Goal: Information Seeking & Learning: Learn about a topic

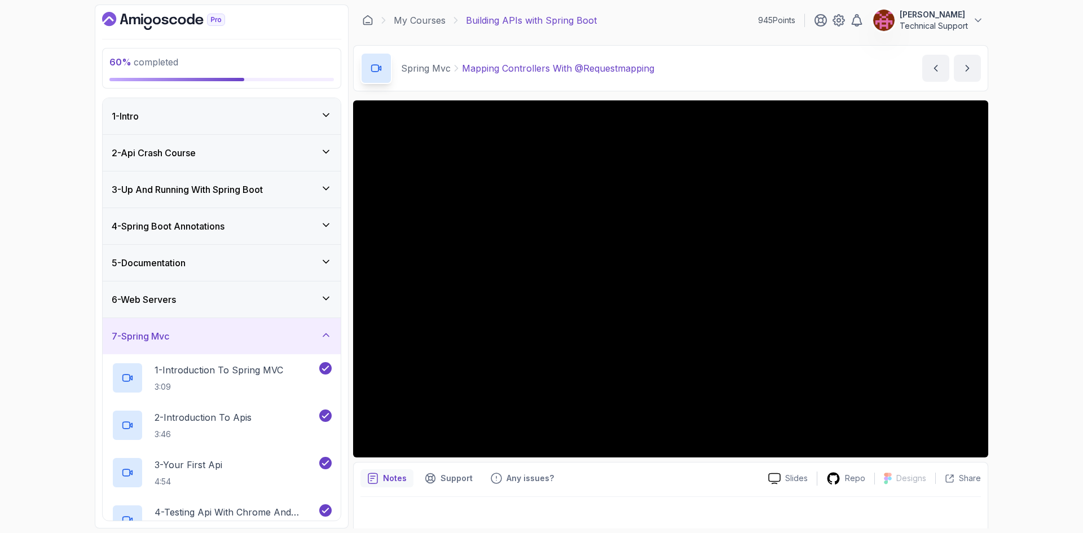
scroll to position [564, 0]
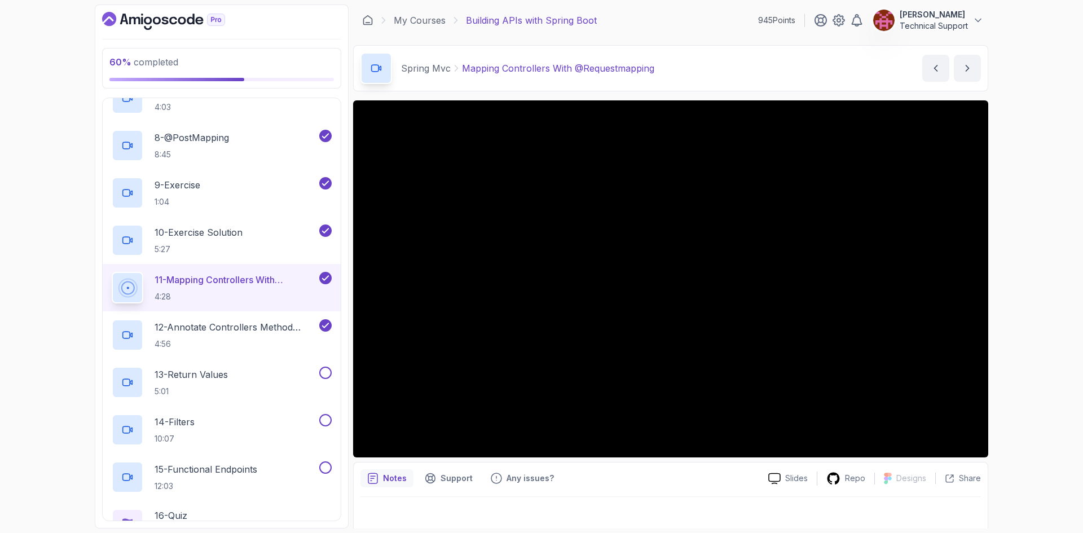
click at [1010, 272] on div "60 % completed 1 - Intro 2 - Api Crash Course 3 - Up And Running With Spring Bo…" at bounding box center [541, 266] width 1083 height 533
click at [1030, 306] on div "60 % completed 1 - Intro 2 - Api Crash Course 3 - Up And Running With Spring Bo…" at bounding box center [541, 266] width 1083 height 533
click at [1018, 284] on div "60 % completed 1 - Intro 2 - Api Crash Course 3 - Up And Running With Spring Bo…" at bounding box center [541, 266] width 1083 height 533
click at [1026, 280] on div "60 % completed 1 - Intro 2 - Api Crash Course 3 - Up And Running With Spring Bo…" at bounding box center [541, 266] width 1083 height 533
click at [1030, 287] on div "60 % completed 1 - Intro 2 - Api Crash Course 3 - Up And Running With Spring Bo…" at bounding box center [541, 266] width 1083 height 533
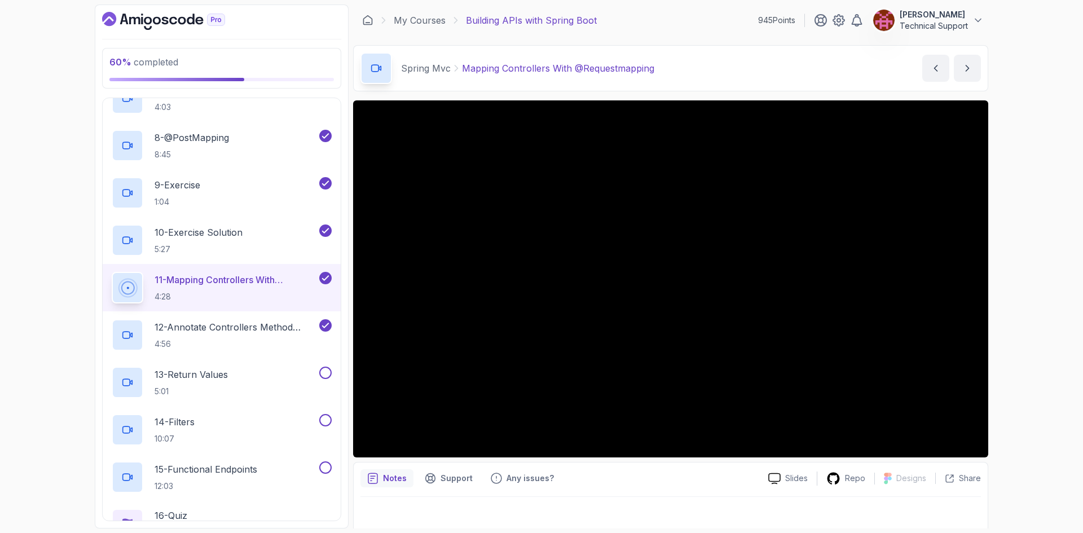
click at [1034, 291] on div "60 % completed 1 - Intro 2 - Api Crash Course 3 - Up And Running With Spring Bo…" at bounding box center [541, 266] width 1083 height 533
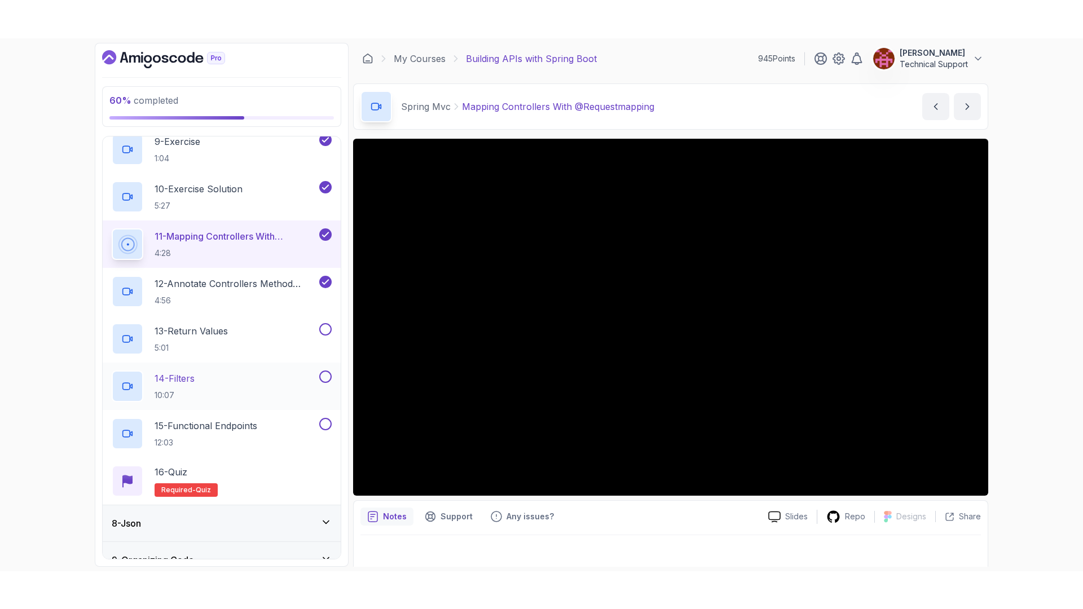
scroll to position [645, 0]
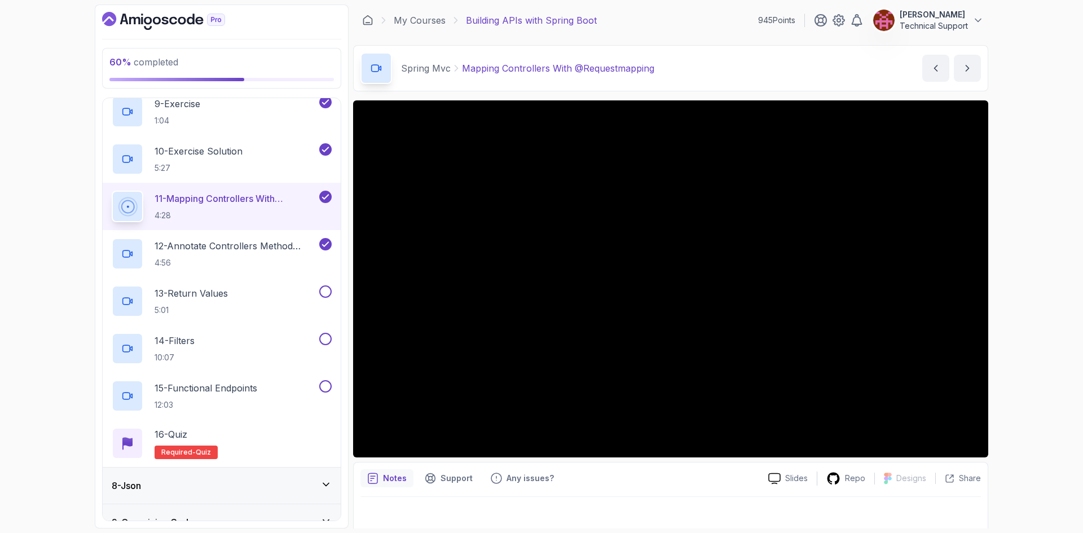
click at [1040, 282] on div "60 % completed 1 - Intro 2 - Api Crash Course 3 - Up And Running With Spring Bo…" at bounding box center [541, 266] width 1083 height 533
click at [1053, 313] on div "60 % completed 1 - Intro 2 - Api Crash Course 3 - Up And Running With Spring Bo…" at bounding box center [541, 266] width 1083 height 533
click at [1017, 313] on div "60 % completed 1 - Intro 2 - Api Crash Course 3 - Up And Running With Spring Bo…" at bounding box center [541, 266] width 1083 height 533
click at [1010, 309] on div "60 % completed 1 - Intro 2 - Api Crash Course 3 - Up And Running With Spring Bo…" at bounding box center [541, 266] width 1083 height 533
click at [1030, 321] on div "60 % completed 1 - Intro 2 - Api Crash Course 3 - Up And Running With Spring Bo…" at bounding box center [541, 266] width 1083 height 533
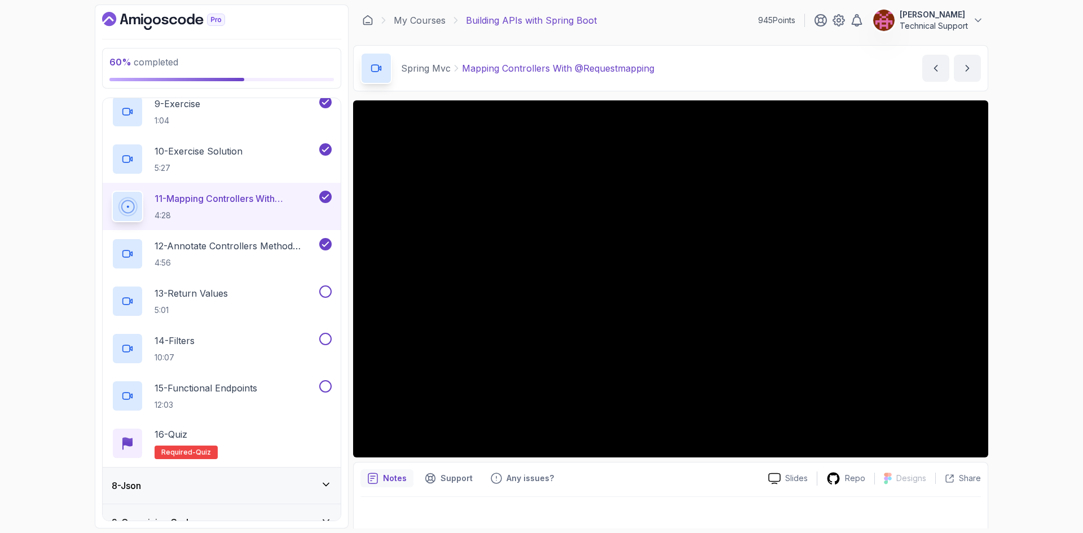
click at [1029, 317] on div "60 % completed 1 - Intro 2 - Api Crash Course 3 - Up And Running With Spring Bo…" at bounding box center [541, 266] width 1083 height 533
click at [1036, 284] on div "60 % completed 1 - Intro 2 - Api Crash Course 3 - Up And Running With Spring Bo…" at bounding box center [541, 266] width 1083 height 533
click at [1023, 271] on div "60 % completed 1 - Intro 2 - Api Crash Course 3 - Up And Running With Spring Bo…" at bounding box center [541, 266] width 1083 height 533
click at [1013, 270] on div "60 % completed 1 - Intro 2 - Api Crash Course 3 - Up And Running With Spring Bo…" at bounding box center [541, 266] width 1083 height 533
click at [1035, 309] on div "60 % completed 1 - Intro 2 - Api Crash Course 3 - Up And Running With Spring Bo…" at bounding box center [541, 266] width 1083 height 533
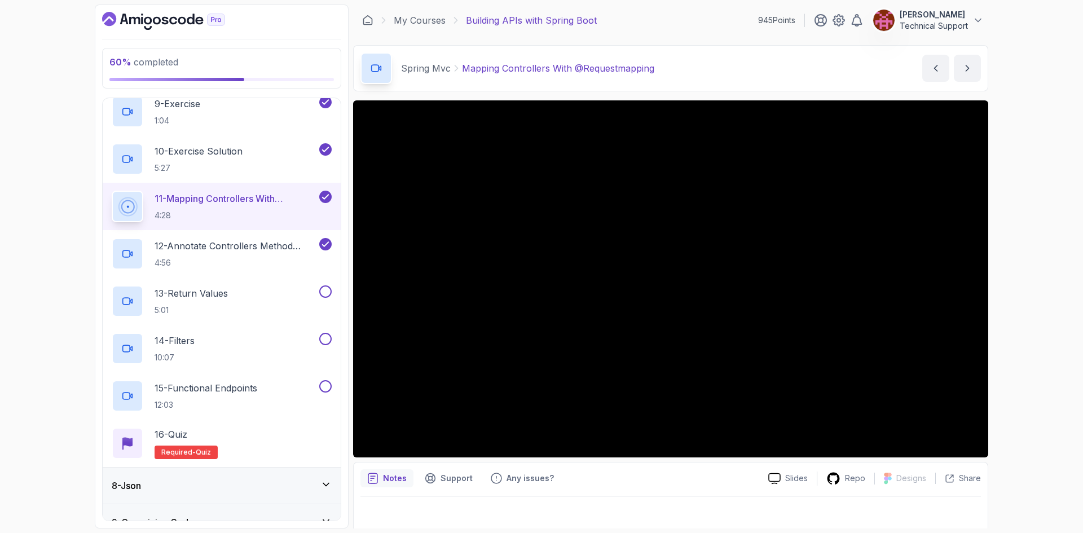
click at [1038, 292] on div "60 % completed 1 - Intro 2 - Api Crash Course 3 - Up And Running With Spring Bo…" at bounding box center [541, 266] width 1083 height 533
drag, startPoint x: 1031, startPoint y: 285, endPoint x: 1022, endPoint y: 270, distance: 18.5
click at [1031, 285] on div "60 % completed 1 - Intro 2 - Api Crash Course 3 - Up And Running With Spring Bo…" at bounding box center [541, 266] width 1083 height 533
click at [1015, 275] on div "60 % completed 1 - Intro 2 - Api Crash Course 3 - Up And Running With Spring Bo…" at bounding box center [541, 266] width 1083 height 533
click at [1016, 271] on div "60 % completed 1 - Intro 2 - Api Crash Course 3 - Up And Running With Spring Bo…" at bounding box center [541, 266] width 1083 height 533
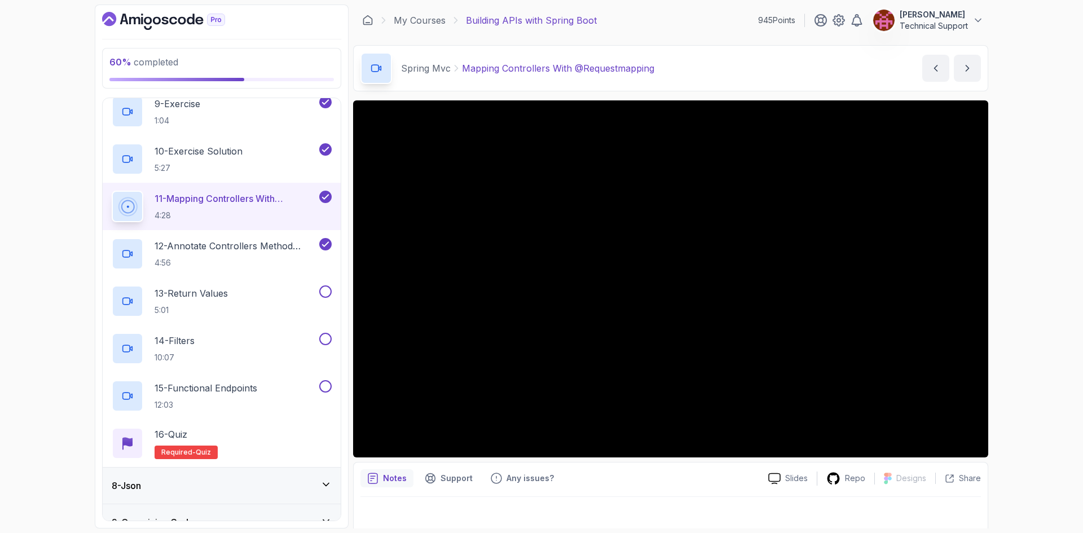
click at [1016, 286] on div "60 % completed 1 - Intro 2 - Api Crash Course 3 - Up And Running With Spring Bo…" at bounding box center [541, 266] width 1083 height 533
click at [1018, 279] on div "60 % completed 1 - Intro 2 - Api Crash Course 3 - Up And Running With Spring Bo…" at bounding box center [541, 266] width 1083 height 533
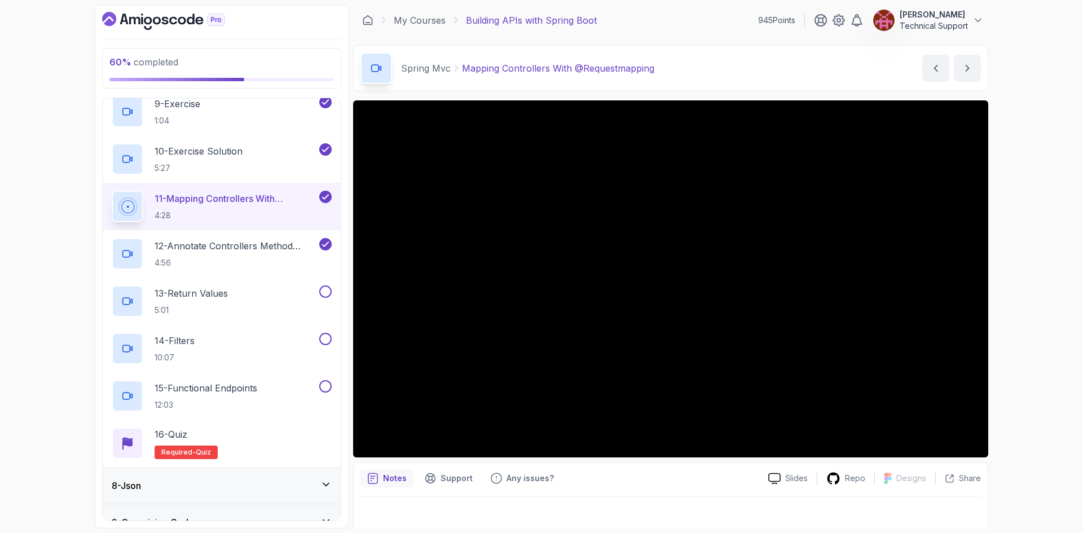
click at [1018, 279] on div "60 % completed 1 - Intro 2 - Api Crash Course 3 - Up And Running With Spring Bo…" at bounding box center [541, 266] width 1083 height 533
click at [1006, 277] on div "60 % completed 1 - Intro 2 - Api Crash Course 3 - Up And Running With Spring Bo…" at bounding box center [541, 266] width 1083 height 533
click at [1026, 271] on div "60 % completed 1 - Intro 2 - Api Crash Course 3 - Up And Running With Spring Bo…" at bounding box center [541, 266] width 1083 height 533
click at [1018, 272] on div "60 % completed 1 - Intro 2 - Api Crash Course 3 - Up And Running With Spring Bo…" at bounding box center [541, 266] width 1083 height 533
click at [1010, 296] on div "60 % completed 1 - Intro 2 - Api Crash Course 3 - Up And Running With Spring Bo…" at bounding box center [541, 266] width 1083 height 533
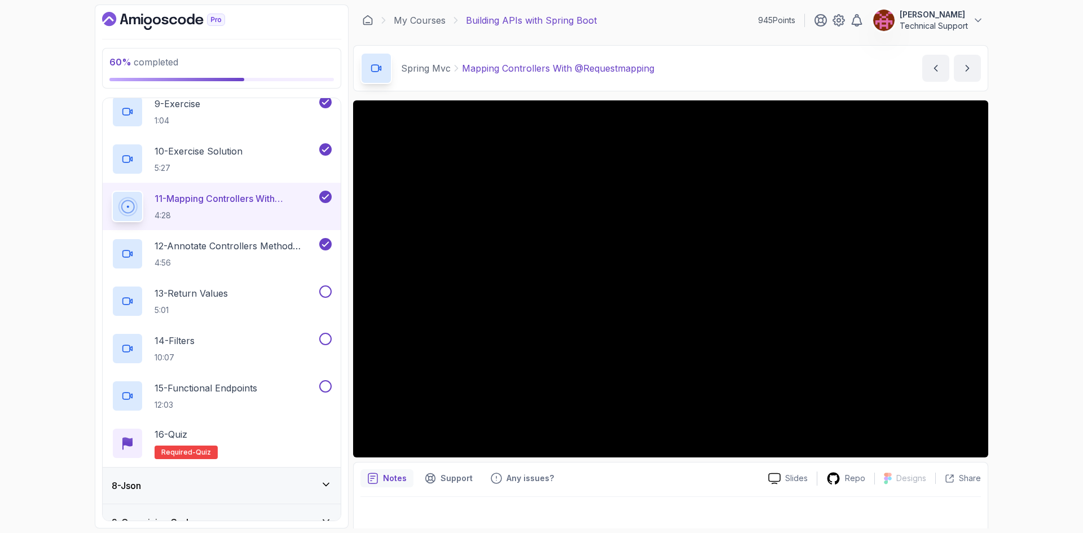
click at [1019, 291] on div "60 % completed 1 - Intro 2 - Api Crash Course 3 - Up And Running With Spring Bo…" at bounding box center [541, 266] width 1083 height 533
click at [1013, 284] on div "60 % completed 1 - Intro 2 - Api Crash Course 3 - Up And Running With Spring Bo…" at bounding box center [541, 266] width 1083 height 533
click at [1017, 278] on div "60 % completed 1 - Intro 2 - Api Crash Course 3 - Up And Running With Spring Bo…" at bounding box center [541, 266] width 1083 height 533
click at [1018, 282] on div "60 % completed 1 - Intro 2 - Api Crash Course 3 - Up And Running With Spring Bo…" at bounding box center [541, 266] width 1083 height 533
click at [1012, 287] on div "60 % completed 1 - Intro 2 - Api Crash Course 3 - Up And Running With Spring Bo…" at bounding box center [541, 266] width 1083 height 533
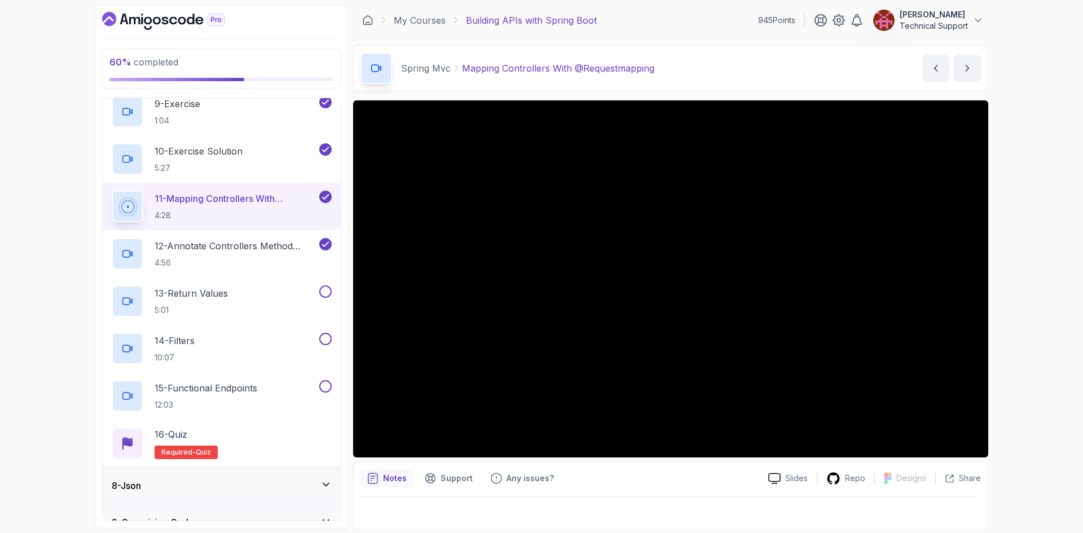
click at [1017, 286] on div "60 % completed 1 - Intro 2 - Api Crash Course 3 - Up And Running With Spring Bo…" at bounding box center [541, 266] width 1083 height 533
click at [1020, 268] on div "60 % completed 1 - Intro 2 - Api Crash Course 3 - Up And Running With Spring Bo…" at bounding box center [541, 266] width 1083 height 533
click at [1006, 277] on div "60 % completed 1 - Intro 2 - Api Crash Course 3 - Up And Running With Spring Bo…" at bounding box center [541, 266] width 1083 height 533
drag, startPoint x: 994, startPoint y: 272, endPoint x: 1028, endPoint y: 241, distance: 45.9
click at [1028, 241] on div "60 % completed 1 - Intro 2 - Api Crash Course 3 - Up And Running With Spring Bo…" at bounding box center [541, 266] width 1083 height 533
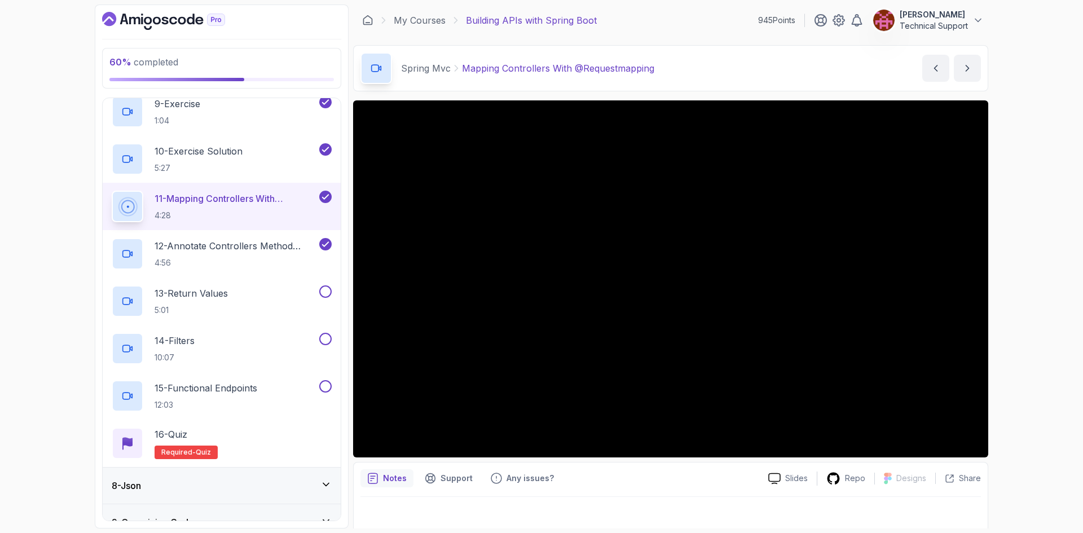
click at [1018, 250] on div "60 % completed 1 - Intro 2 - Api Crash Course 3 - Up And Running With Spring Bo…" at bounding box center [541, 266] width 1083 height 533
click at [1017, 253] on div "60 % completed 1 - Intro 2 - Api Crash Course 3 - Up And Running With Spring Bo…" at bounding box center [541, 266] width 1083 height 533
click at [1010, 257] on div "60 % completed 1 - Intro 2 - Api Crash Course 3 - Up And Running With Spring Bo…" at bounding box center [541, 266] width 1083 height 533
click at [1029, 249] on div "60 % completed 1 - Intro 2 - Api Crash Course 3 - Up And Running With Spring Bo…" at bounding box center [541, 266] width 1083 height 533
click at [1028, 244] on div "60 % completed 1 - Intro 2 - Api Crash Course 3 - Up And Running With Spring Bo…" at bounding box center [541, 266] width 1083 height 533
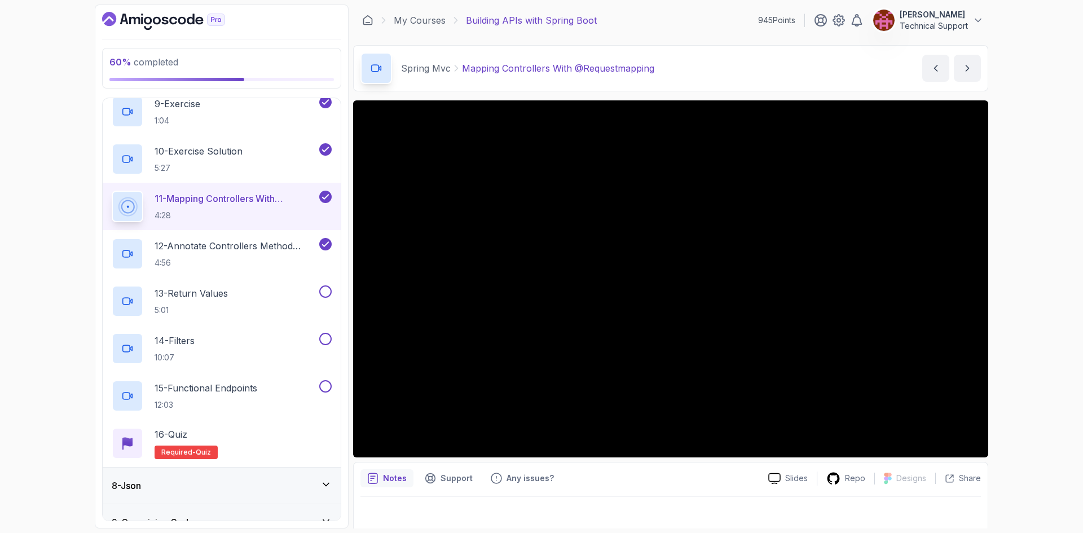
click at [1020, 276] on div "60 % completed 1 - Intro 2 - Api Crash Course 3 - Up And Running With Spring Bo…" at bounding box center [541, 266] width 1083 height 533
click at [1021, 276] on div "60 % completed 1 - Intro 2 - Api Crash Course 3 - Up And Running With Spring Bo…" at bounding box center [541, 266] width 1083 height 533
click at [1006, 271] on div "60 % completed 1 - Intro 2 - Api Crash Course 3 - Up And Running With Spring Bo…" at bounding box center [541, 266] width 1083 height 533
click at [1042, 305] on div "60 % completed 1 - Intro 2 - Api Crash Course 3 - Up And Running With Spring Bo…" at bounding box center [541, 266] width 1083 height 533
click at [1041, 302] on div "60 % completed 1 - Intro 2 - Api Crash Course 3 - Up And Running With Spring Bo…" at bounding box center [541, 266] width 1083 height 533
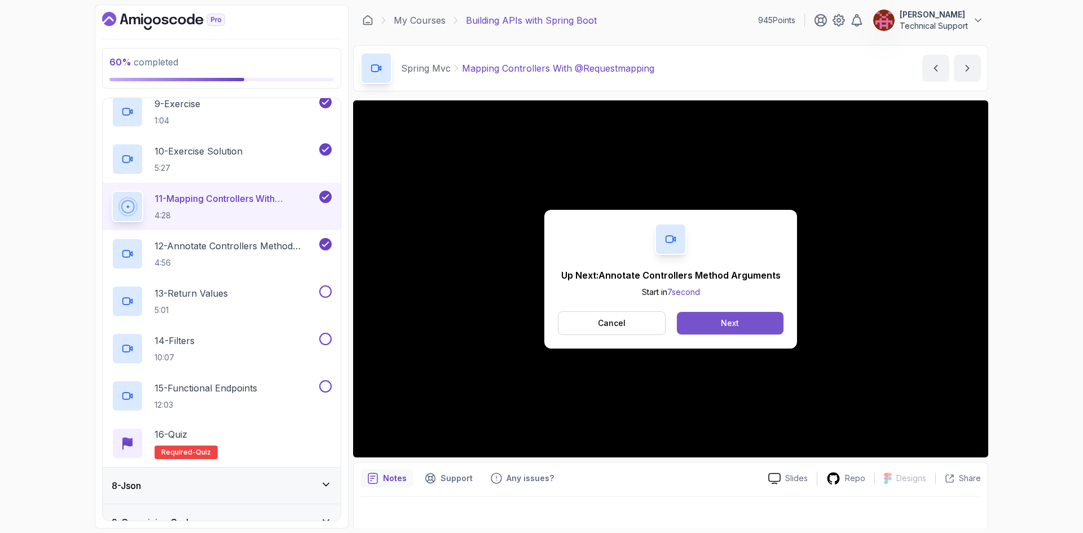
click at [746, 323] on button "Next" at bounding box center [730, 323] width 107 height 23
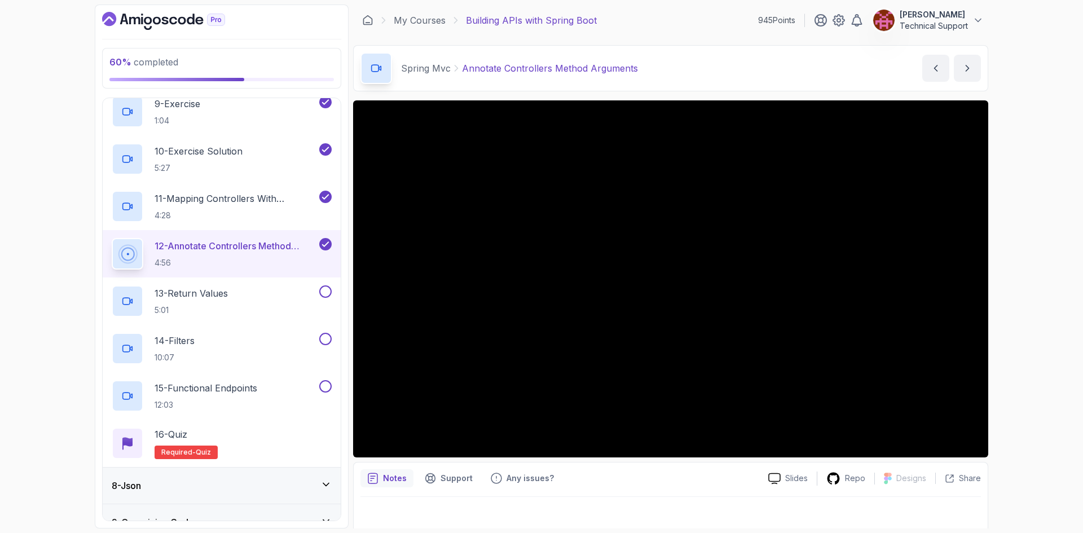
click at [1019, 306] on div "60 % completed 1 - Intro 2 - Api Crash Course 3 - Up And Running With Spring Bo…" at bounding box center [541, 266] width 1083 height 533
click at [1028, 289] on div "60 % completed 1 - Intro 2 - Api Crash Course 3 - Up And Running With Spring Bo…" at bounding box center [541, 266] width 1083 height 533
click at [1034, 289] on div "60 % completed 1 - Intro 2 - Api Crash Course 3 - Up And Running With Spring Bo…" at bounding box center [541, 266] width 1083 height 533
click at [1050, 288] on div "60 % completed 1 - Intro 2 - Api Crash Course 3 - Up And Running With Spring Bo…" at bounding box center [541, 266] width 1083 height 533
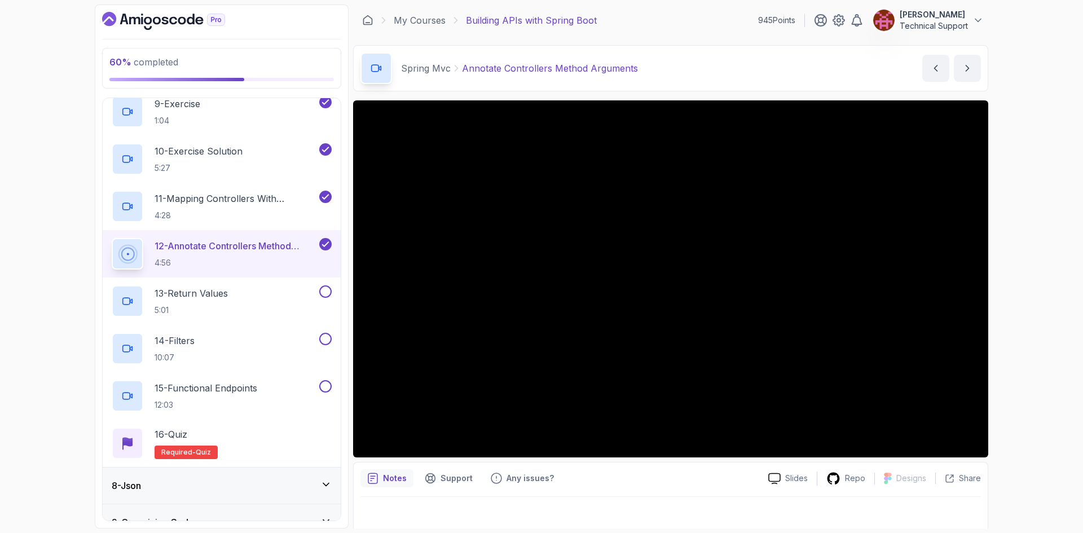
click at [1043, 288] on div "60 % completed 1 - Intro 2 - Api Crash Course 3 - Up And Running With Spring Bo…" at bounding box center [541, 266] width 1083 height 533
click at [1027, 292] on div "60 % completed 1 - Intro 2 - Api Crash Course 3 - Up And Running With Spring Bo…" at bounding box center [541, 266] width 1083 height 533
click at [1020, 293] on div "60 % completed 1 - Intro 2 - Api Crash Course 3 - Up And Running With Spring Bo…" at bounding box center [541, 266] width 1083 height 533
click at [1010, 296] on div "60 % completed 1 - Intro 2 - Api Crash Course 3 - Up And Running With Spring Bo…" at bounding box center [541, 266] width 1083 height 533
click at [1018, 294] on div "60 % completed 1 - Intro 2 - Api Crash Course 3 - Up And Running With Spring Bo…" at bounding box center [541, 266] width 1083 height 533
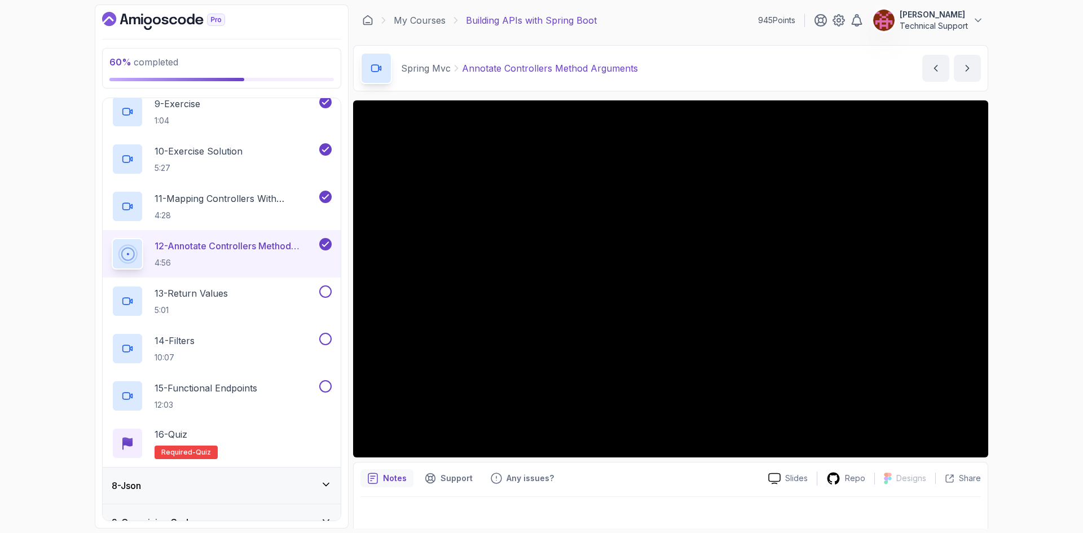
click at [1025, 293] on div "60 % completed 1 - Intro 2 - Api Crash Course 3 - Up And Running With Spring Bo…" at bounding box center [541, 266] width 1083 height 533
click at [1019, 300] on div "60 % completed 1 - Intro 2 - Api Crash Course 3 - Up And Running With Spring Bo…" at bounding box center [541, 266] width 1083 height 533
click at [1021, 291] on div "60 % completed 1 - Intro 2 - Api Crash Course 3 - Up And Running With Spring Bo…" at bounding box center [541, 266] width 1083 height 533
click at [1039, 274] on div "60 % completed 1 - Intro 2 - Api Crash Course 3 - Up And Running With Spring Bo…" at bounding box center [541, 266] width 1083 height 533
click at [1041, 265] on div "60 % completed 1 - Intro 2 - Api Crash Course 3 - Up And Running With Spring Bo…" at bounding box center [541, 266] width 1083 height 533
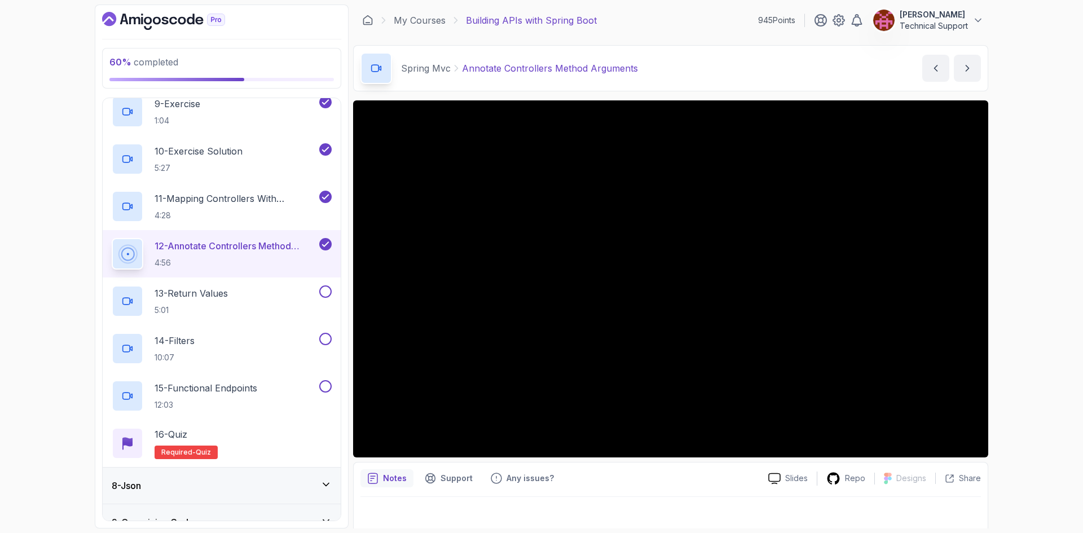
click at [1036, 267] on div "60 % completed 1 - Intro 2 - Api Crash Course 3 - Up And Running With Spring Bo…" at bounding box center [541, 266] width 1083 height 533
click at [1031, 269] on div "60 % completed 1 - Intro 2 - Api Crash Course 3 - Up And Running With Spring Bo…" at bounding box center [541, 266] width 1083 height 533
click at [1010, 285] on div "60 % completed 1 - Intro 2 - Api Crash Course 3 - Up And Running With Spring Bo…" at bounding box center [541, 266] width 1083 height 533
click at [1040, 304] on div "60 % completed 1 - Intro 2 - Api Crash Course 3 - Up And Running With Spring Bo…" at bounding box center [541, 266] width 1083 height 533
click at [1057, 297] on div "60 % completed 1 - Intro 2 - Api Crash Course 3 - Up And Running With Spring Bo…" at bounding box center [541, 266] width 1083 height 533
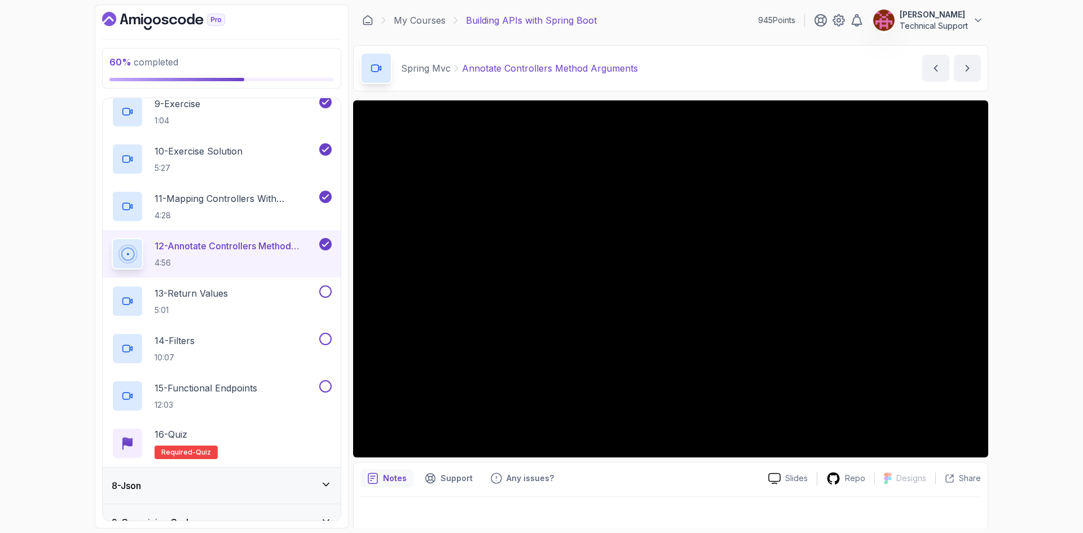
click at [1037, 292] on div "60 % completed 1 - Intro 2 - Api Crash Course 3 - Up And Running With Spring Bo…" at bounding box center [541, 266] width 1083 height 533
click at [1020, 286] on div "60 % completed 1 - Intro 2 - Api Crash Course 3 - Up And Running With Spring Bo…" at bounding box center [541, 266] width 1083 height 533
click at [1036, 294] on div "60 % completed 1 - Intro 2 - Api Crash Course 3 - Up And Running With Spring Bo…" at bounding box center [541, 266] width 1083 height 533
click at [1024, 284] on div "60 % completed 1 - Intro 2 - Api Crash Course 3 - Up And Running With Spring Bo…" at bounding box center [541, 266] width 1083 height 533
click at [1009, 285] on div "60 % completed 1 - Intro 2 - Api Crash Course 3 - Up And Running With Spring Bo…" at bounding box center [541, 266] width 1083 height 533
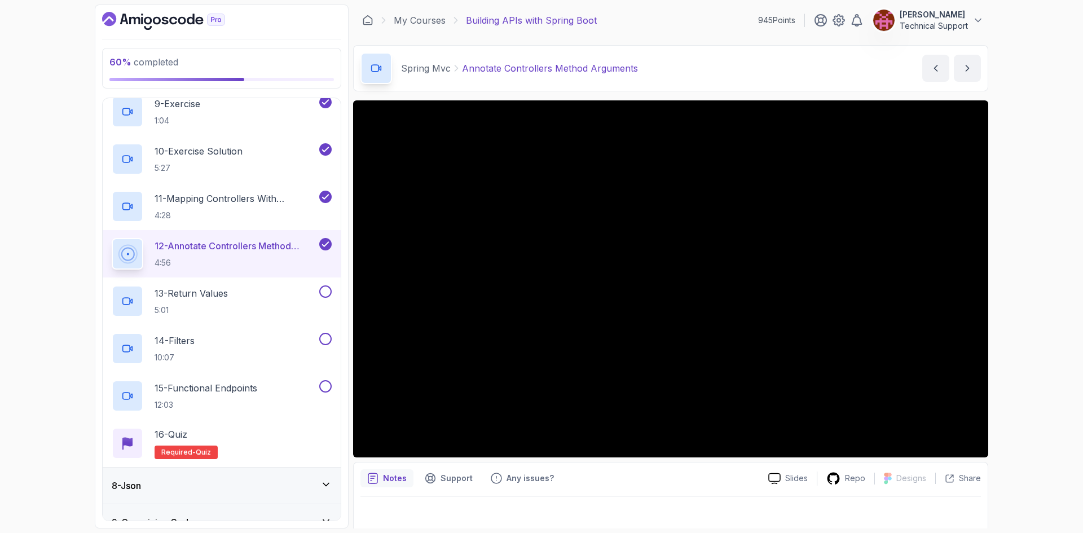
click at [1026, 309] on div "60 % completed 1 - Intro 2 - Api Crash Course 3 - Up And Running With Spring Bo…" at bounding box center [541, 266] width 1083 height 533
click at [1020, 294] on div "60 % completed 1 - Intro 2 - Api Crash Course 3 - Up And Running With Spring Bo…" at bounding box center [541, 266] width 1083 height 533
click at [1016, 288] on div "60 % completed 1 - Intro 2 - Api Crash Course 3 - Up And Running With Spring Bo…" at bounding box center [541, 266] width 1083 height 533
drag, startPoint x: 992, startPoint y: 278, endPoint x: 1018, endPoint y: 279, distance: 26.0
click at [1018, 279] on div "60 % completed 1 - Intro 2 - Api Crash Course 3 - Up And Running With Spring Bo…" at bounding box center [541, 266] width 1083 height 533
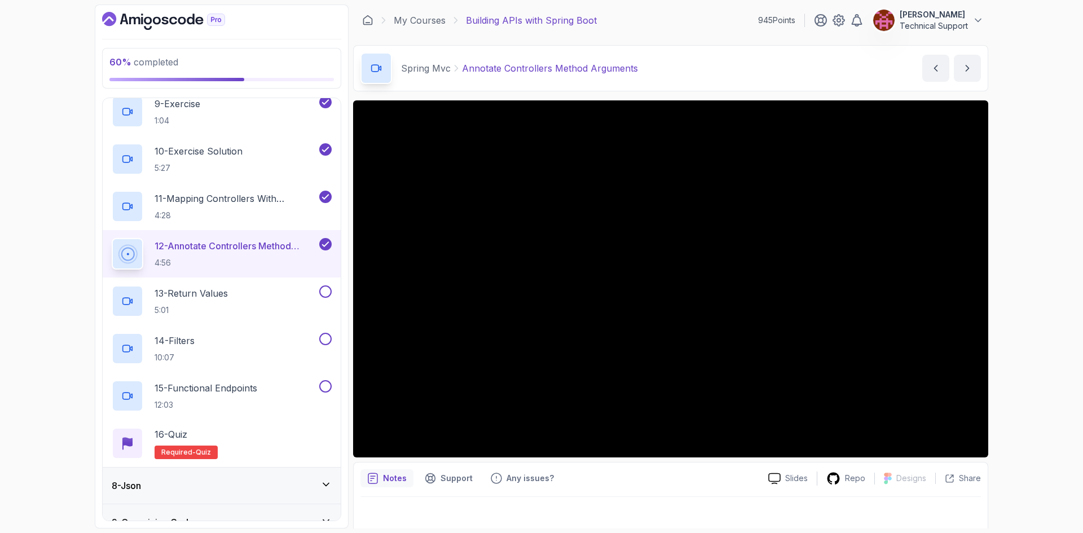
click at [1034, 270] on div "60 % completed 1 - Intro 2 - Api Crash Course 3 - Up And Running With Spring Bo…" at bounding box center [541, 266] width 1083 height 533
click at [1051, 262] on div "60 % completed 1 - Intro 2 - Api Crash Course 3 - Up And Running With Spring Bo…" at bounding box center [541, 266] width 1083 height 533
click at [1010, 248] on div "60 % completed 1 - Intro 2 - Api Crash Course 3 - Up And Running With Spring Bo…" at bounding box center [541, 266] width 1083 height 533
click at [1006, 239] on div "60 % completed 1 - Intro 2 - Api Crash Course 3 - Up And Running With Spring Bo…" at bounding box center [541, 266] width 1083 height 533
click at [1015, 244] on div "60 % completed 1 - Intro 2 - Api Crash Course 3 - Up And Running With Spring Bo…" at bounding box center [541, 266] width 1083 height 533
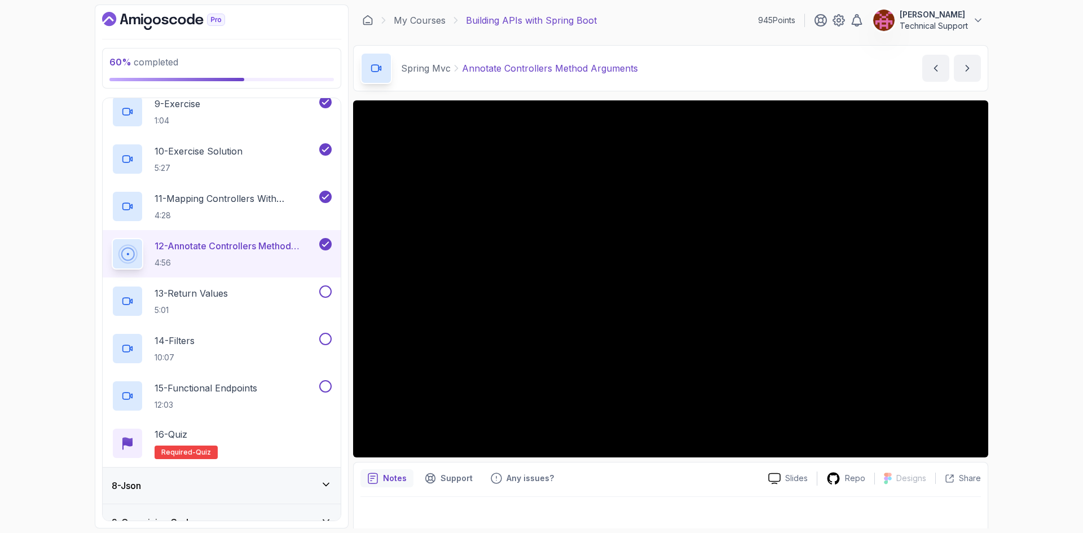
click at [1026, 263] on div "60 % completed 1 - Intro 2 - Api Crash Course 3 - Up And Running With Spring Bo…" at bounding box center [541, 266] width 1083 height 533
click at [1014, 301] on div "60 % completed 1 - Intro 2 - Api Crash Course 3 - Up And Running With Spring Bo…" at bounding box center [541, 266] width 1083 height 533
click at [1039, 288] on div "60 % completed 1 - Intro 2 - Api Crash Course 3 - Up And Running With Spring Bo…" at bounding box center [541, 266] width 1083 height 533
click at [1010, 288] on div "60 % completed 1 - Intro 2 - Api Crash Course 3 - Up And Running With Spring Bo…" at bounding box center [541, 266] width 1083 height 533
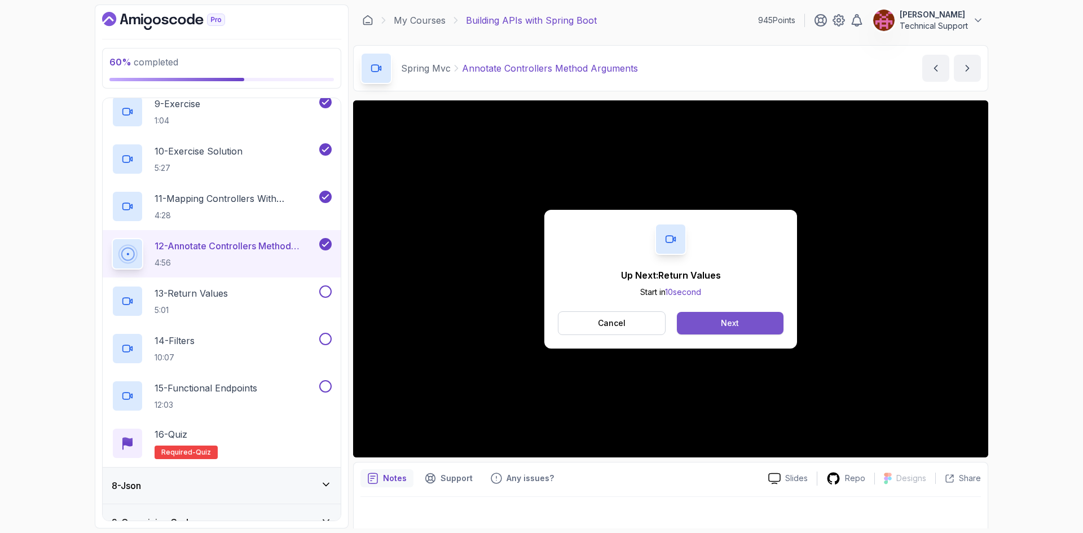
click at [718, 319] on button "Next" at bounding box center [730, 323] width 107 height 23
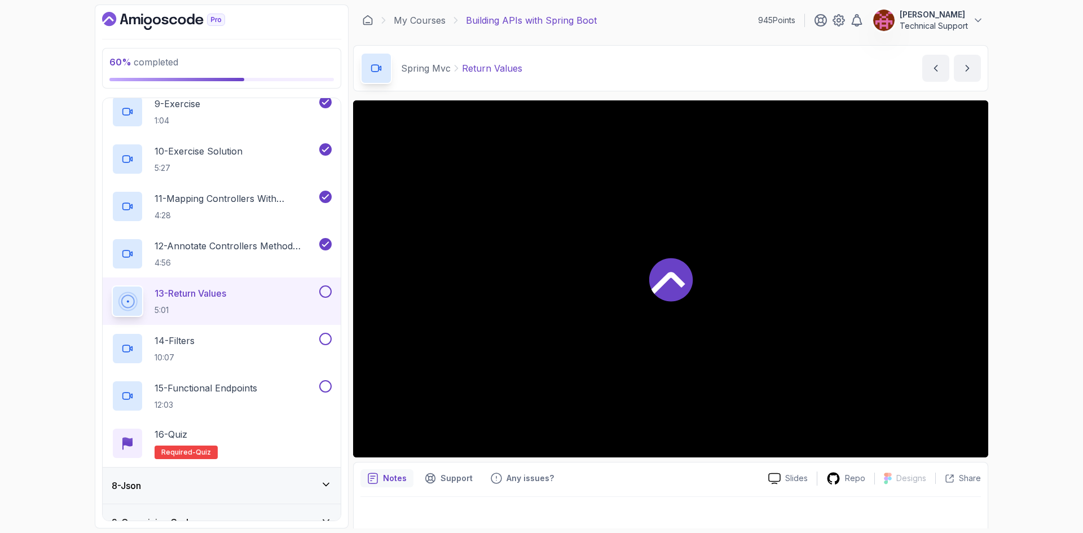
drag, startPoint x: 999, startPoint y: 322, endPoint x: 1008, endPoint y: 330, distance: 12.8
click at [999, 322] on div "60 % completed 1 - Intro 2 - Api Crash Course 3 - Up And Running With Spring Bo…" at bounding box center [541, 266] width 1083 height 533
click at [1037, 321] on div "60 % completed 1 - Intro 2 - Api Crash Course 3 - Up And Running With Spring Bo…" at bounding box center [541, 266] width 1083 height 533
click at [1030, 318] on div "60 % completed 1 - Intro 2 - Api Crash Course 3 - Up And Running With Spring Bo…" at bounding box center [541, 266] width 1083 height 533
click at [1021, 314] on div "60 % completed 1 - Intro 2 - Api Crash Course 3 - Up And Running With Spring Bo…" at bounding box center [541, 266] width 1083 height 533
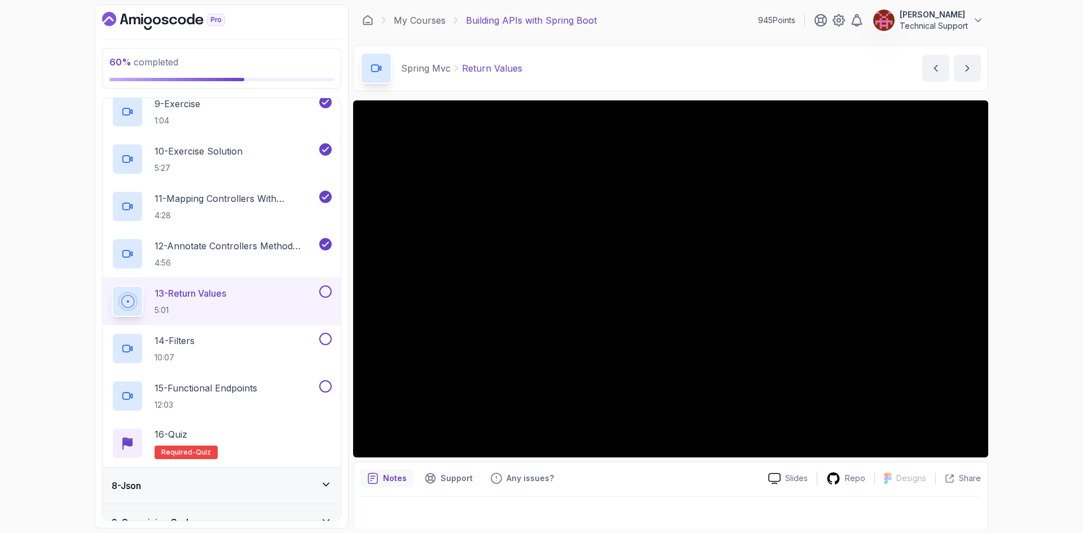
click at [1038, 351] on div "60 % completed 1 - Intro 2 - Api Crash Course 3 - Up And Running With Spring Bo…" at bounding box center [541, 266] width 1083 height 533
click at [1038, 350] on div "60 % completed 1 - Intro 2 - Api Crash Course 3 - Up And Running With Spring Bo…" at bounding box center [541, 266] width 1083 height 533
click at [1023, 323] on div "60 % completed 1 - Intro 2 - Api Crash Course 3 - Up And Running With Spring Bo…" at bounding box center [541, 266] width 1083 height 533
click at [1005, 300] on div "60 % completed 1 - Intro 2 - Api Crash Course 3 - Up And Running With Spring Bo…" at bounding box center [541, 266] width 1083 height 533
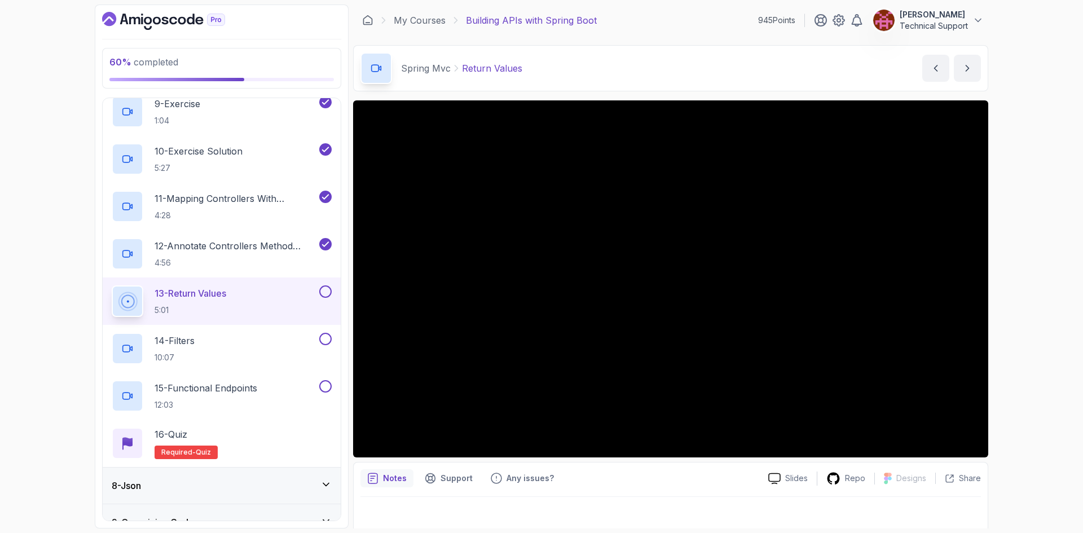
click at [1005, 300] on div "60 % completed 1 - Intro 2 - Api Crash Course 3 - Up And Running With Spring Bo…" at bounding box center [541, 266] width 1083 height 533
click at [1019, 284] on div "60 % completed 1 - Intro 2 - Api Crash Course 3 - Up And Running With Spring Bo…" at bounding box center [541, 266] width 1083 height 533
click at [1038, 287] on div "60 % completed 1 - Intro 2 - Api Crash Course 3 - Up And Running With Spring Bo…" at bounding box center [541, 266] width 1083 height 533
click at [1025, 280] on div "60 % completed 1 - Intro 2 - Api Crash Course 3 - Up And Running With Spring Bo…" at bounding box center [541, 266] width 1083 height 533
click at [1058, 298] on div "60 % completed 1 - Intro 2 - Api Crash Course 3 - Up And Running With Spring Bo…" at bounding box center [541, 266] width 1083 height 533
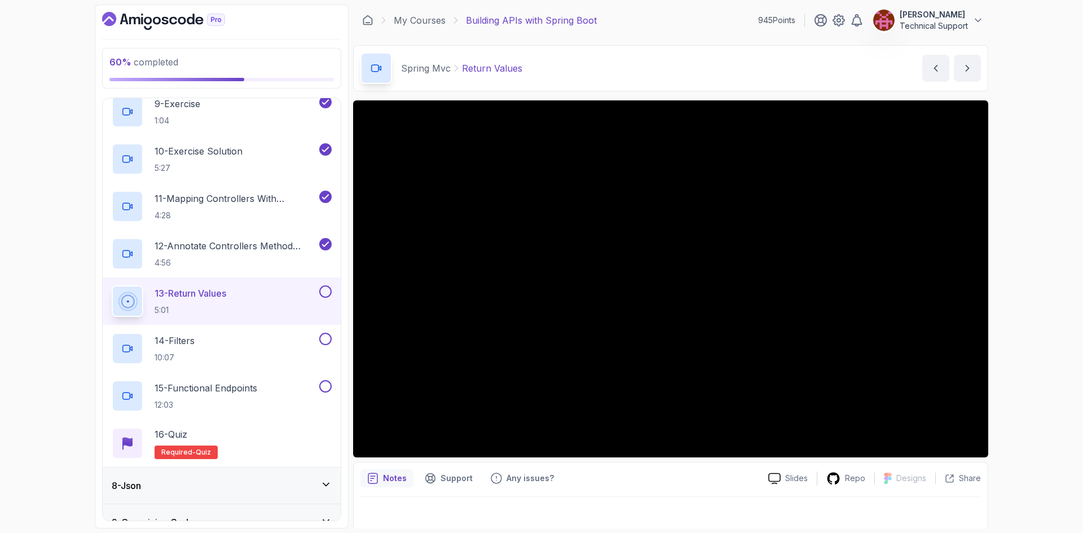
click at [1059, 289] on div "60 % completed 1 - Intro 2 - Api Crash Course 3 - Up And Running With Spring Bo…" at bounding box center [541, 266] width 1083 height 533
click at [1016, 358] on div "60 % completed 1 - Intro 2 - Api Crash Course 3 - Up And Running With Spring Bo…" at bounding box center [541, 266] width 1083 height 533
click at [1023, 316] on div "60 % completed 1 - Intro 2 - Api Crash Course 3 - Up And Running With Spring Bo…" at bounding box center [541, 266] width 1083 height 533
drag, startPoint x: 1020, startPoint y: 317, endPoint x: 1031, endPoint y: 359, distance: 43.6
click at [1031, 359] on div "60 % completed 1 - Intro 2 - Api Crash Course 3 - Up And Running With Spring Bo…" at bounding box center [541, 266] width 1083 height 533
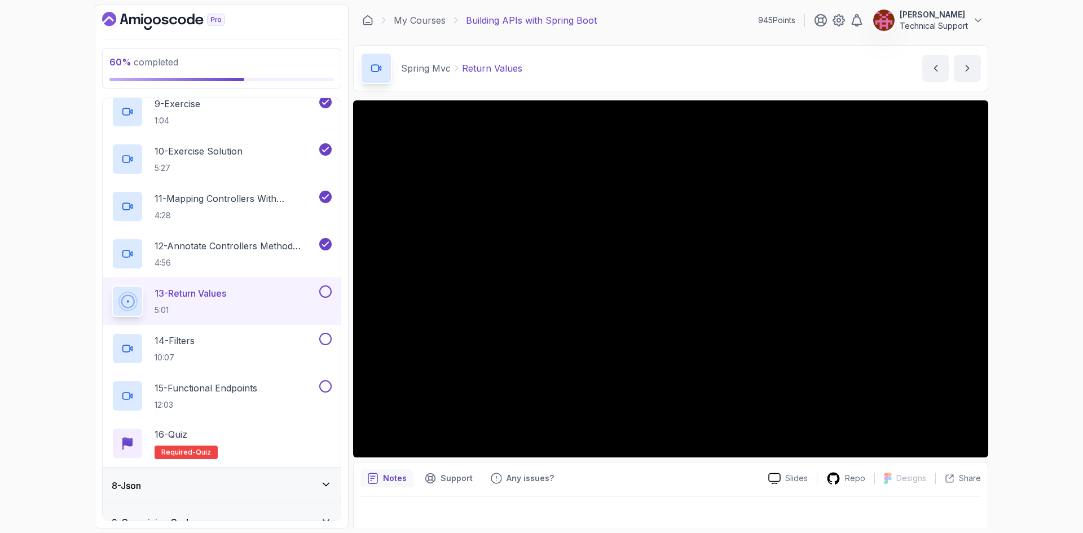
click at [1031, 356] on div "60 % completed 1 - Intro 2 - Api Crash Course 3 - Up And Running With Spring Bo…" at bounding box center [541, 266] width 1083 height 533
click at [1039, 309] on div "60 % completed 1 - Intro 2 - Api Crash Course 3 - Up And Running With Spring Bo…" at bounding box center [541, 266] width 1083 height 533
click at [1031, 318] on div "60 % completed 1 - Intro 2 - Api Crash Course 3 - Up And Running With Spring Bo…" at bounding box center [541, 266] width 1083 height 533
click at [1032, 340] on div "60 % completed 1 - Intro 2 - Api Crash Course 3 - Up And Running With Spring Bo…" at bounding box center [541, 266] width 1083 height 533
click at [1045, 333] on div "60 % completed 1 - Intro 2 - Api Crash Course 3 - Up And Running With Spring Bo…" at bounding box center [541, 266] width 1083 height 533
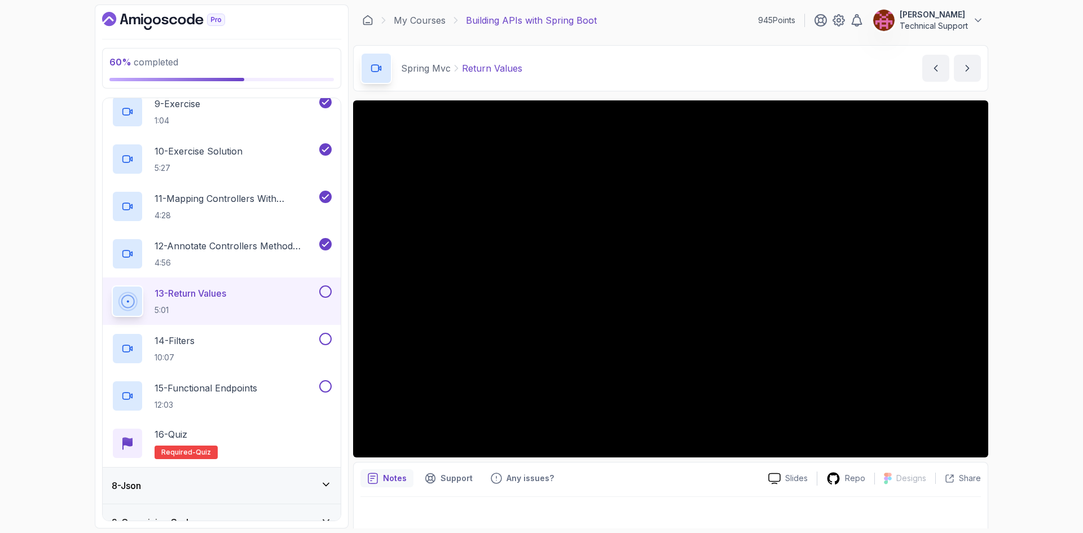
click at [1032, 330] on div "60 % completed 1 - Intro 2 - Api Crash Course 3 - Up And Running With Spring Bo…" at bounding box center [541, 266] width 1083 height 533
drag, startPoint x: 1020, startPoint y: 320, endPoint x: 1032, endPoint y: 349, distance: 30.6
click at [1032, 349] on div "60 % completed 1 - Intro 2 - Api Crash Course 3 - Up And Running With Spring Bo…" at bounding box center [541, 266] width 1083 height 533
drag, startPoint x: 995, startPoint y: 326, endPoint x: 1014, endPoint y: 367, distance: 45.2
click at [1014, 367] on div "60 % completed 1 - Intro 2 - Api Crash Course 3 - Up And Running With Spring Bo…" at bounding box center [541, 266] width 1083 height 533
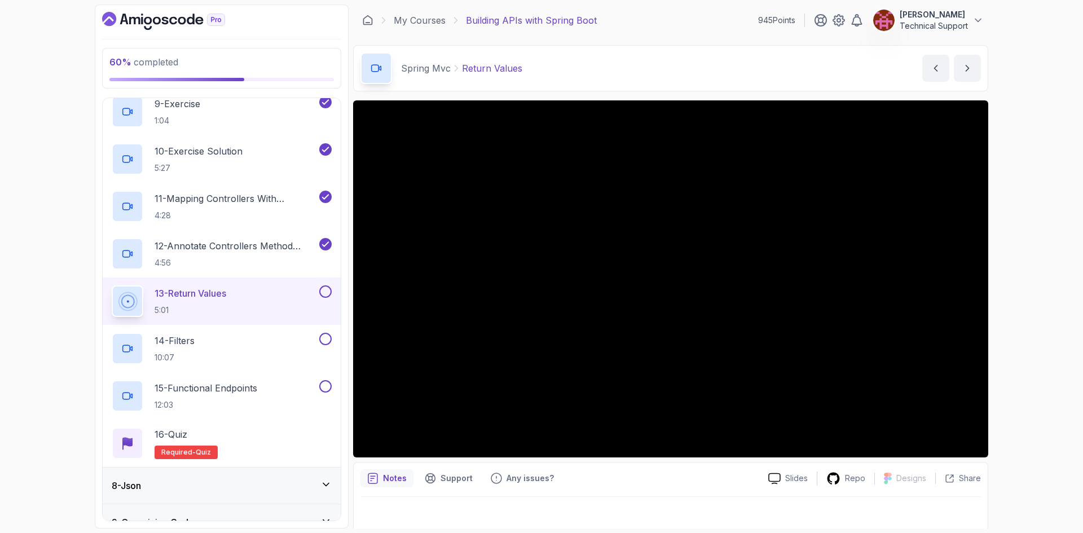
click at [1030, 324] on div "60 % completed 1 - Intro 2 - Api Crash Course 3 - Up And Running With Spring Bo…" at bounding box center [541, 266] width 1083 height 533
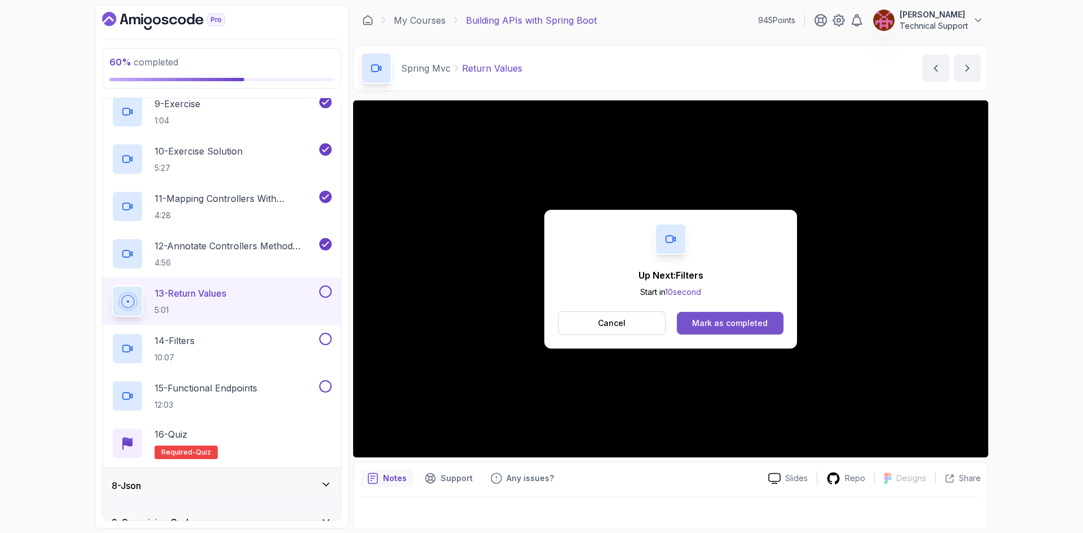
click at [764, 320] on div "Mark as completed" at bounding box center [730, 323] width 76 height 11
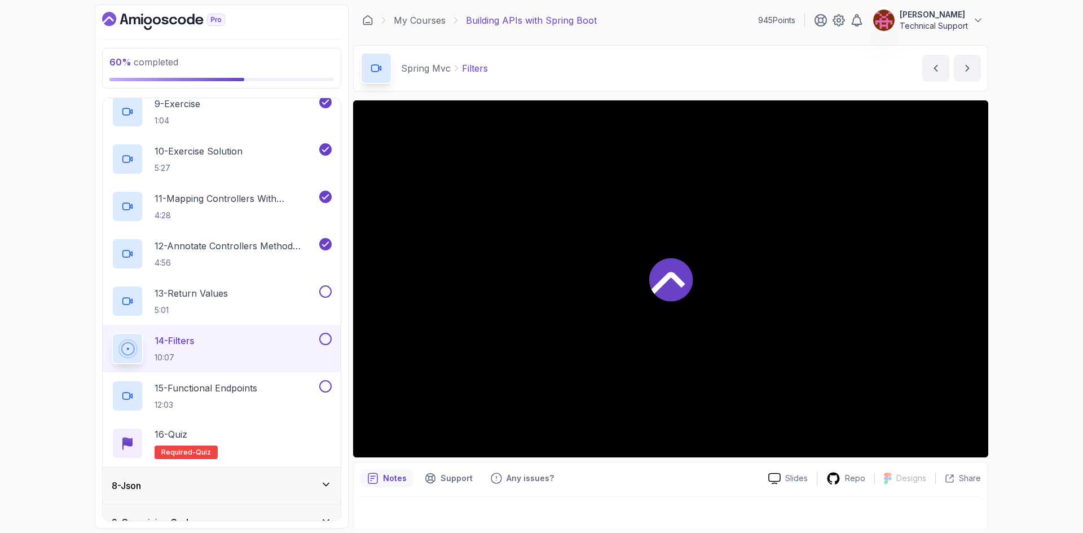
click at [1021, 304] on div "60 % completed 1 - Intro 2 - Api Crash Course 3 - Up And Running With Spring Bo…" at bounding box center [541, 266] width 1083 height 533
click at [1027, 297] on div "62 % completed 1 - Intro 2 - Api Crash Course 3 - Up And Running With Spring Bo…" at bounding box center [541, 266] width 1083 height 533
click at [1025, 291] on div "62 % completed 1 - Intro 2 - Api Crash Course 3 - Up And Running With Spring Bo…" at bounding box center [541, 266] width 1083 height 533
click at [1038, 294] on div "62 % completed 1 - Intro 2 - Api Crash Course 3 - Up And Running With Spring Bo…" at bounding box center [541, 266] width 1083 height 533
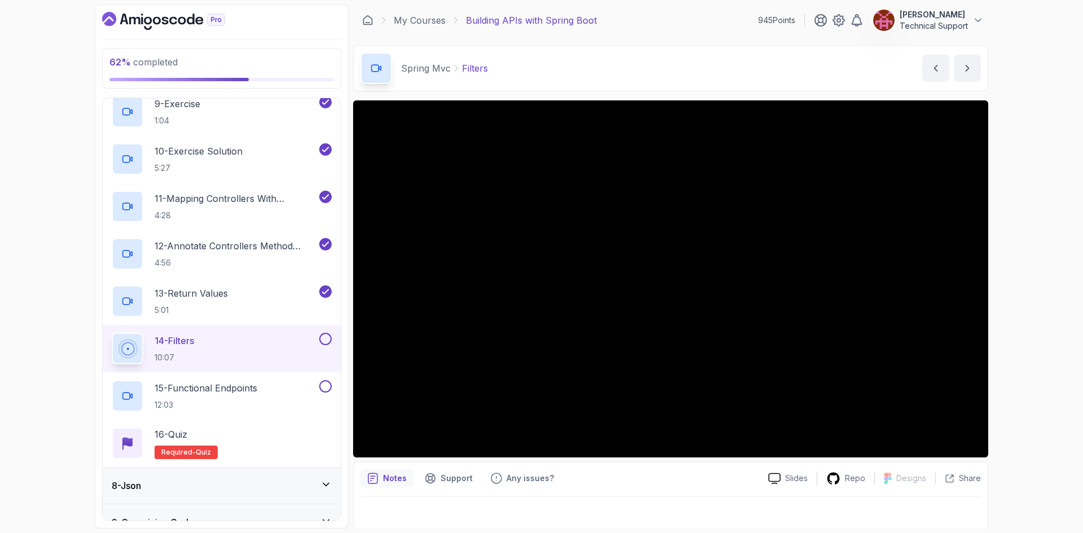
click at [1046, 293] on div "62 % completed 1 - Intro 2 - Api Crash Course 3 - Up And Running With Spring Bo…" at bounding box center [541, 266] width 1083 height 533
click at [1036, 274] on div "62 % completed 1 - Intro 2 - Api Crash Course 3 - Up And Running With Spring Bo…" at bounding box center [541, 266] width 1083 height 533
click at [1036, 263] on div "62 % completed 1 - Intro 2 - Api Crash Course 3 - Up And Running With Spring Bo…" at bounding box center [541, 266] width 1083 height 533
click at [1027, 279] on div "62 % completed 1 - Intro 2 - Api Crash Course 3 - Up And Running With Spring Bo…" at bounding box center [541, 266] width 1083 height 533
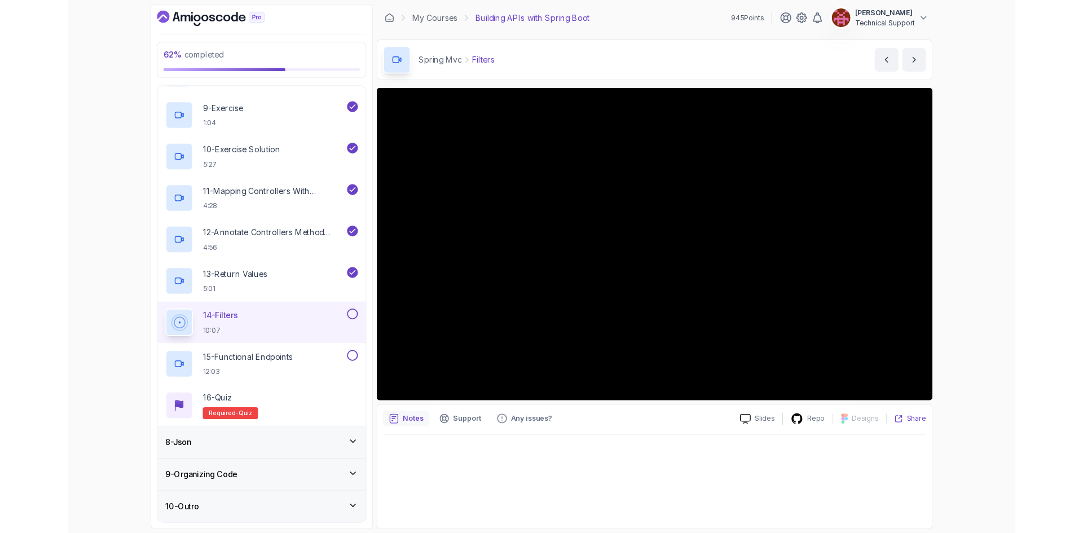
scroll to position [645, 0]
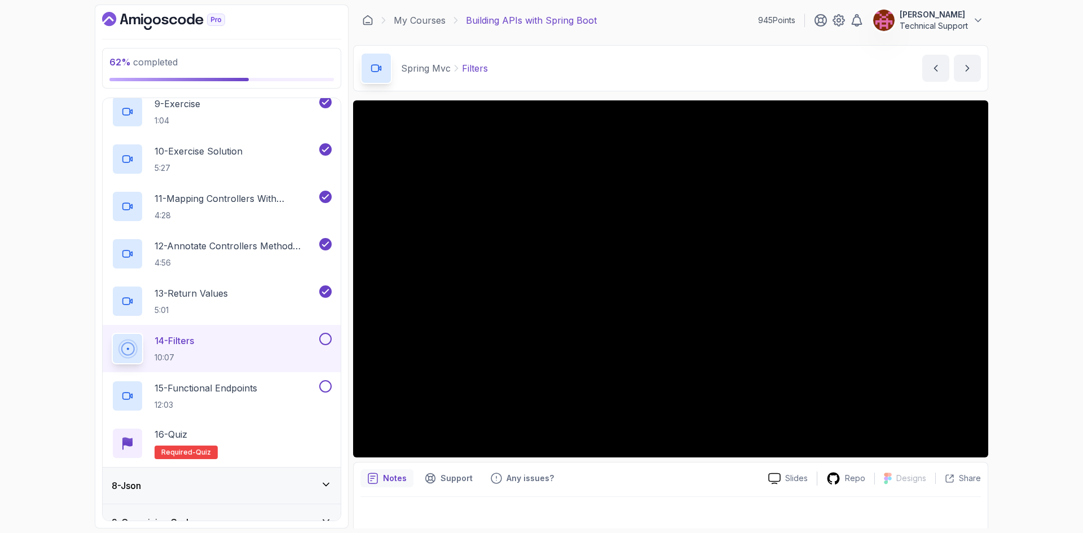
click at [1024, 326] on div "62 % completed 1 - Intro 2 - Api Crash Course 3 - Up And Running With Spring Bo…" at bounding box center [541, 266] width 1083 height 533
click at [1025, 314] on div "62 % completed 1 - Intro 2 - Api Crash Course 3 - Up And Running With Spring Bo…" at bounding box center [541, 266] width 1083 height 533
click at [1029, 294] on div "62 % completed 1 - Intro 2 - Api Crash Course 3 - Up And Running With Spring Bo…" at bounding box center [541, 266] width 1083 height 533
click at [1017, 291] on div "62 % completed 1 - Intro 2 - Api Crash Course 3 - Up And Running With Spring Bo…" at bounding box center [541, 266] width 1083 height 533
click at [1023, 297] on div "62 % completed 1 - Intro 2 - Api Crash Course 3 - Up And Running With Spring Bo…" at bounding box center [541, 266] width 1083 height 533
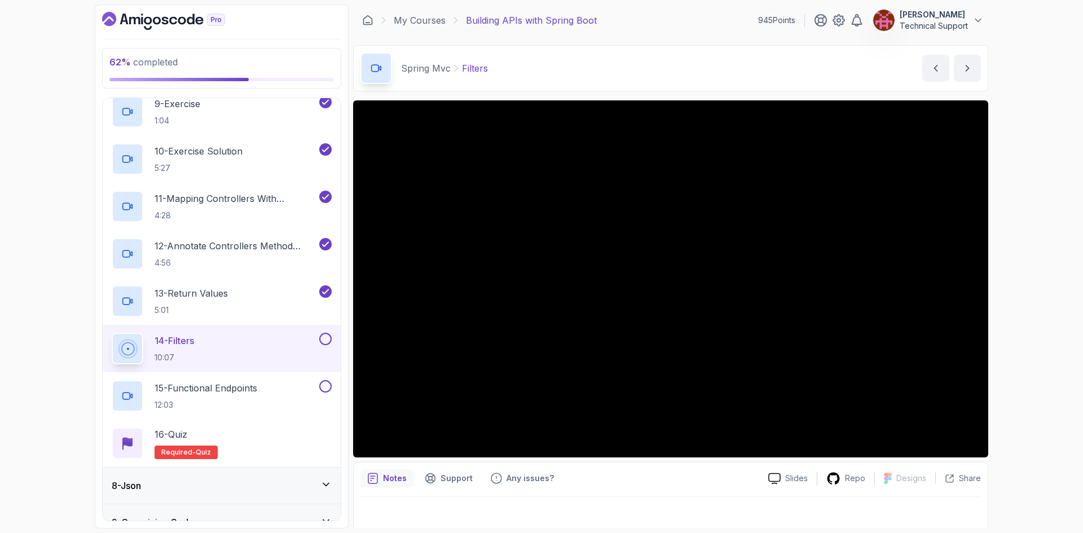
click at [1014, 293] on div "62 % completed 1 - Intro 2 - Api Crash Course 3 - Up And Running With Spring Bo…" at bounding box center [541, 266] width 1083 height 533
click at [1010, 292] on div "62 % completed 1 - Intro 2 - Api Crash Course 3 - Up And Running With Spring Bo…" at bounding box center [541, 266] width 1083 height 533
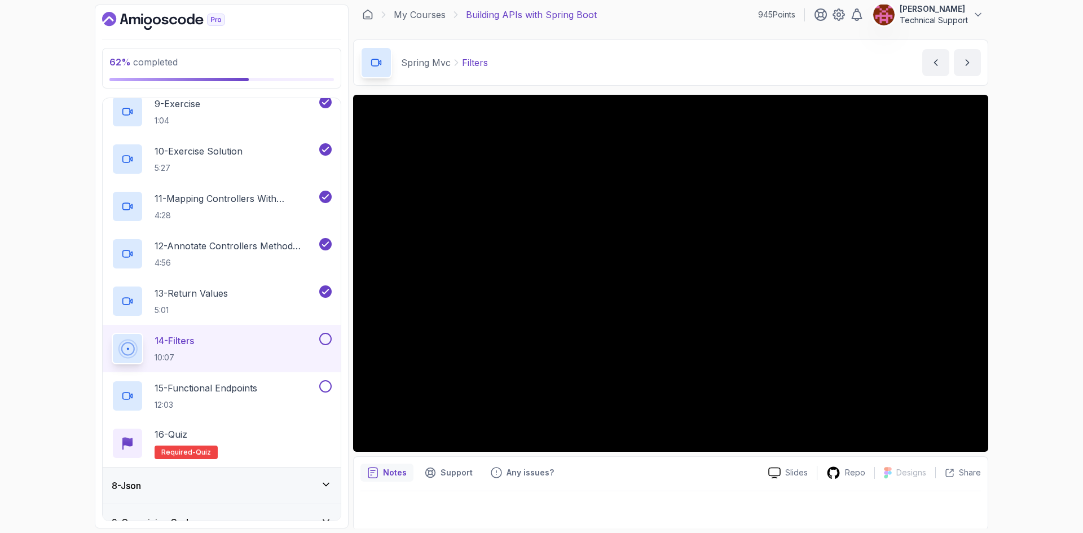
scroll to position [7, 0]
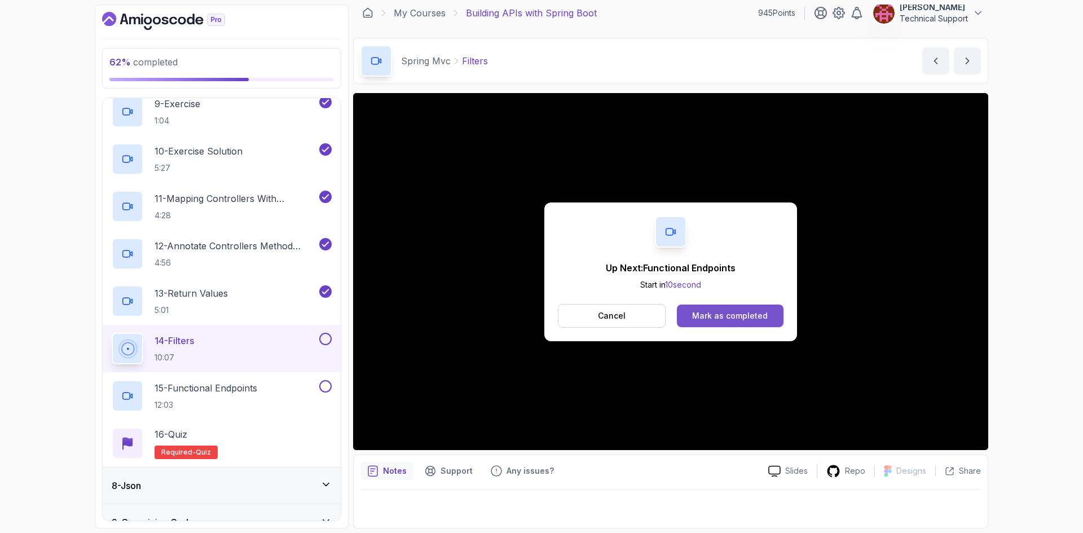
click at [744, 321] on div "Mark as completed" at bounding box center [730, 315] width 76 height 11
